Goal: Task Accomplishment & Management: Manage account settings

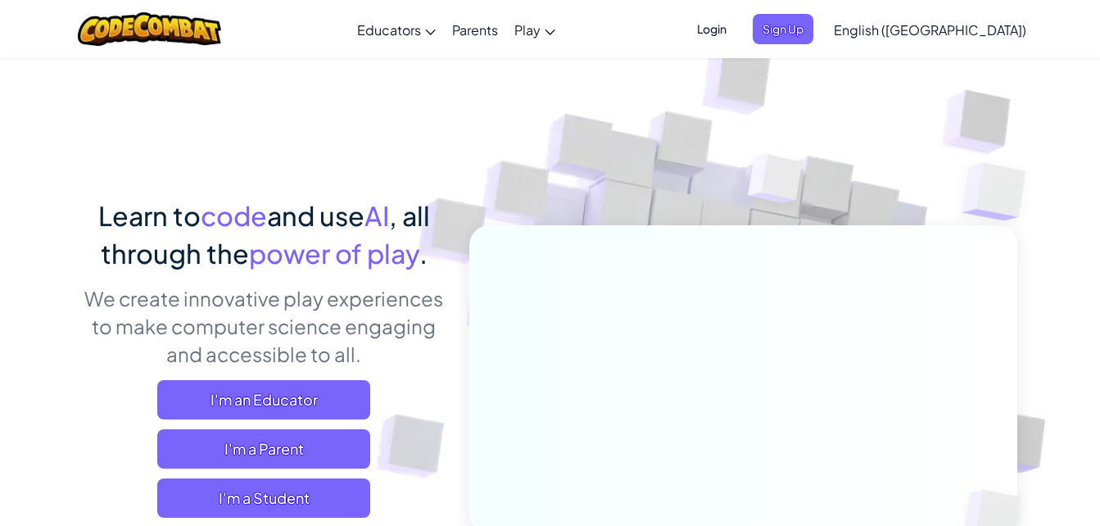
click at [537, 179] on img at bounding box center [732, 361] width 910 height 910
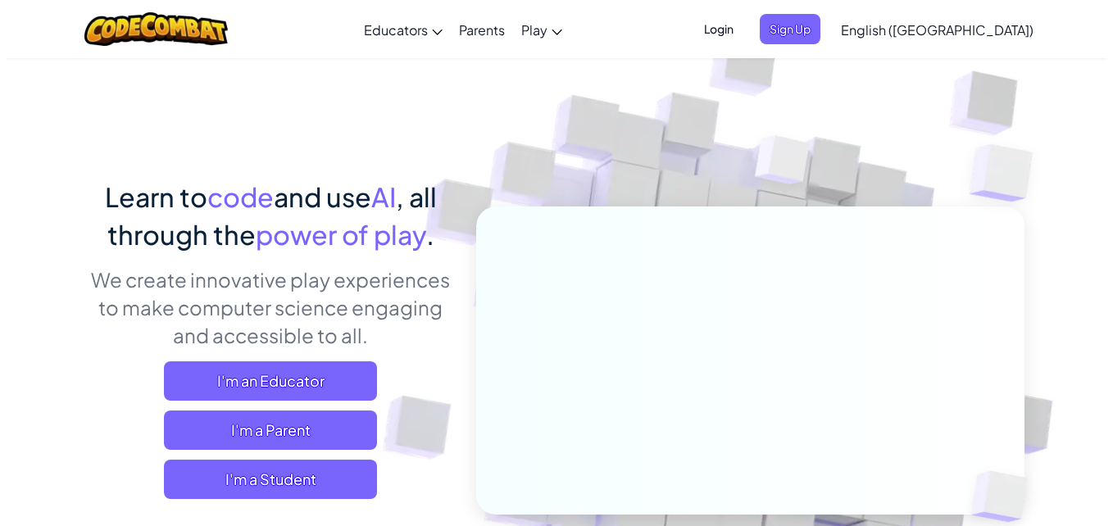
scroll to position [17, 0]
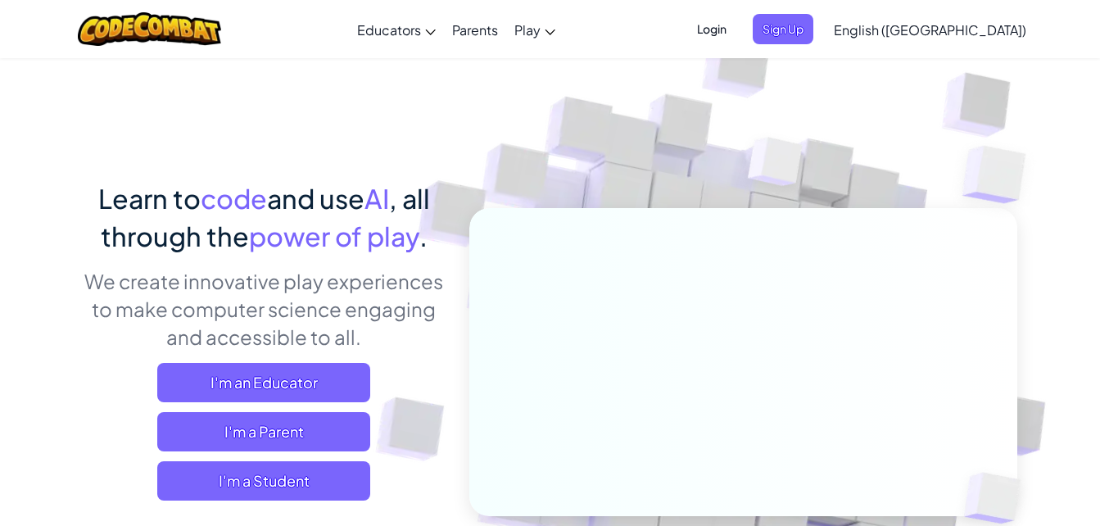
click at [737, 17] on span "Login" at bounding box center [711, 29] width 49 height 30
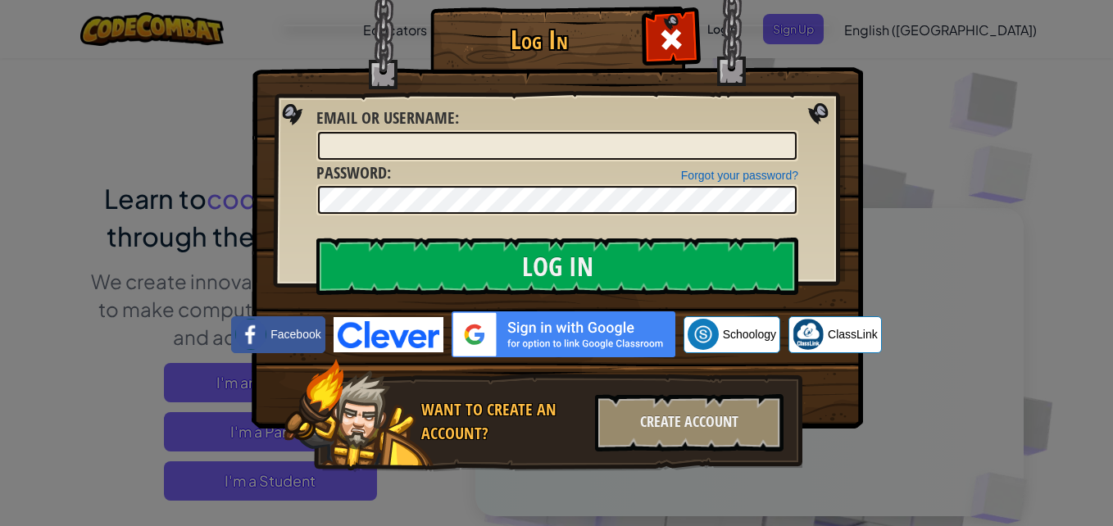
click at [1083, 11] on div "Log In Unknown Error Email or Username : Forgot your password? Password : Log I…" at bounding box center [556, 263] width 1113 height 526
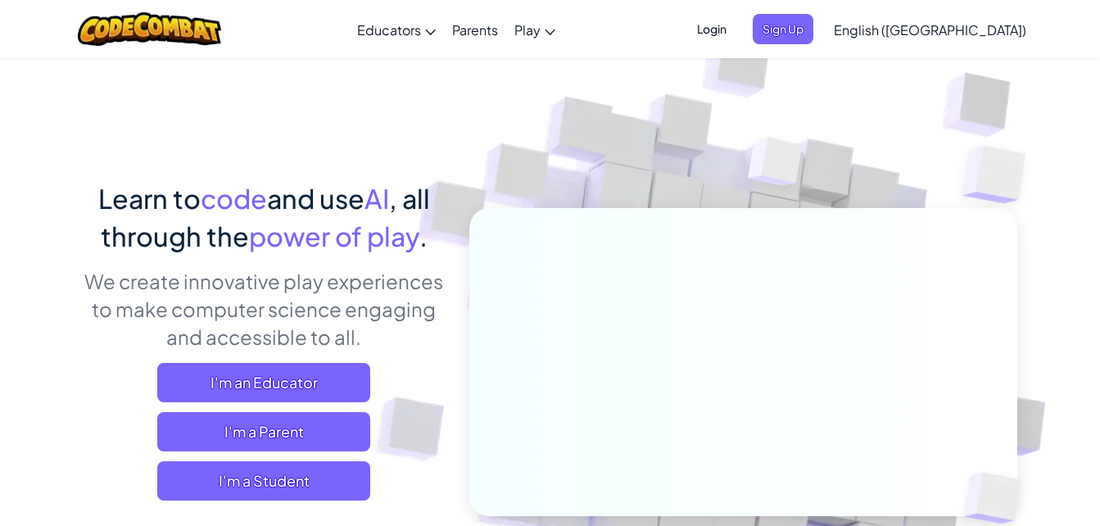
click at [737, 27] on span "Login" at bounding box center [711, 29] width 49 height 30
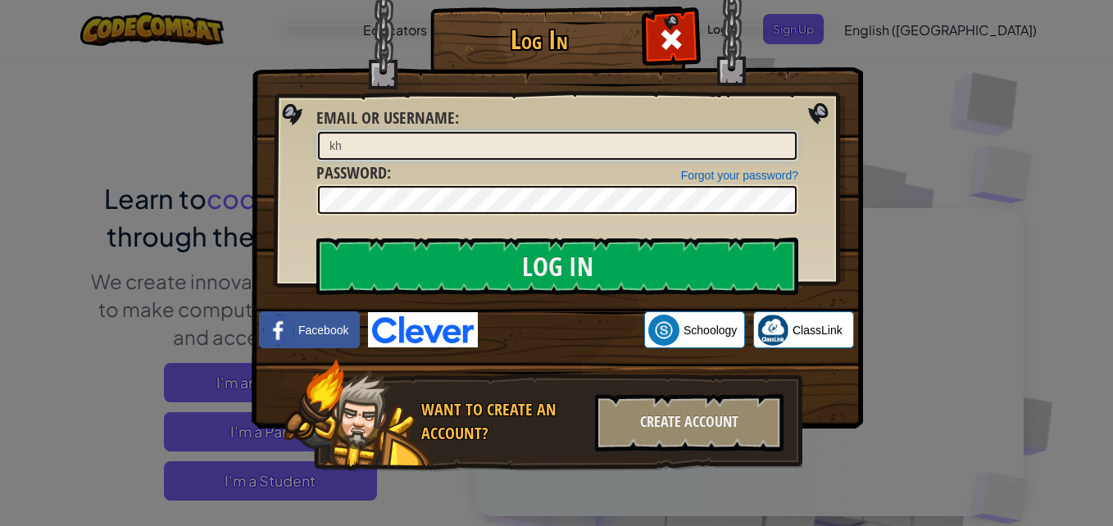
type input "k"
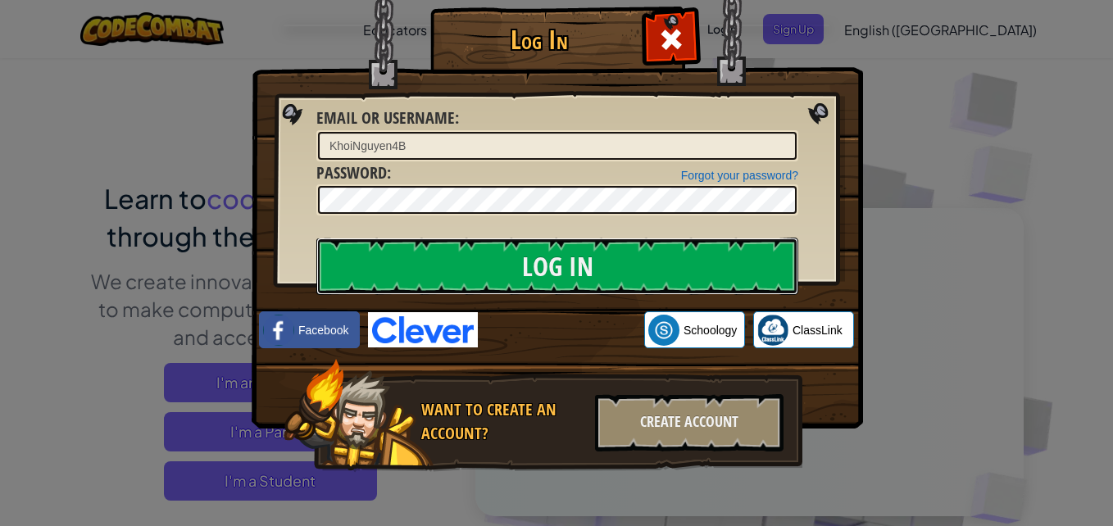
click at [624, 248] on input "Log In" at bounding box center [557, 266] width 482 height 57
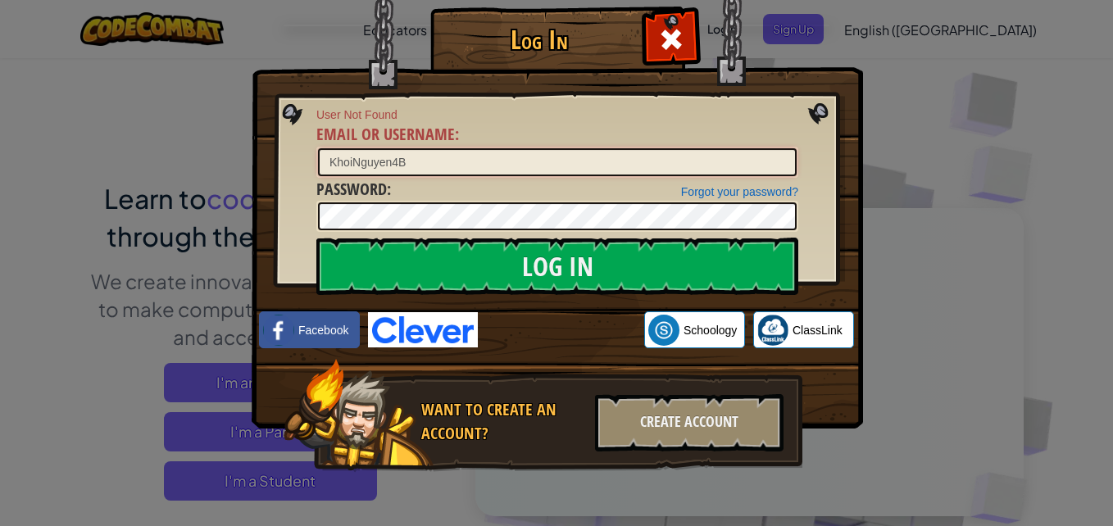
click at [335, 164] on input "KhoiNguyen4B" at bounding box center [557, 162] width 479 height 28
click at [391, 161] on input "KhoiNguyen4B" at bounding box center [557, 162] width 479 height 28
type input "[PERSON_NAME] 4B"
click at [316, 238] on input "Log In" at bounding box center [557, 266] width 482 height 57
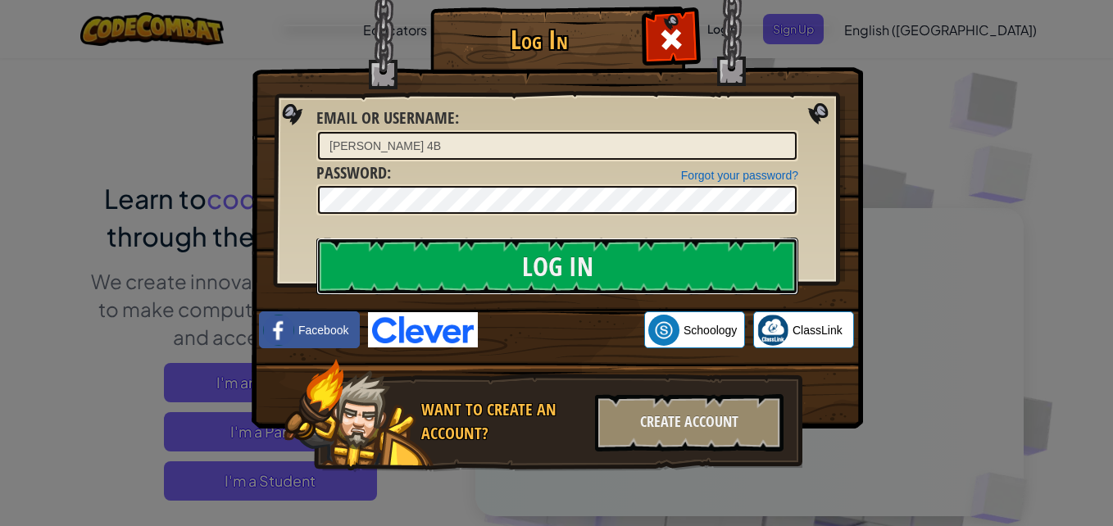
click at [401, 274] on input "Log In" at bounding box center [557, 266] width 482 height 57
